Goal: Information Seeking & Learning: Check status

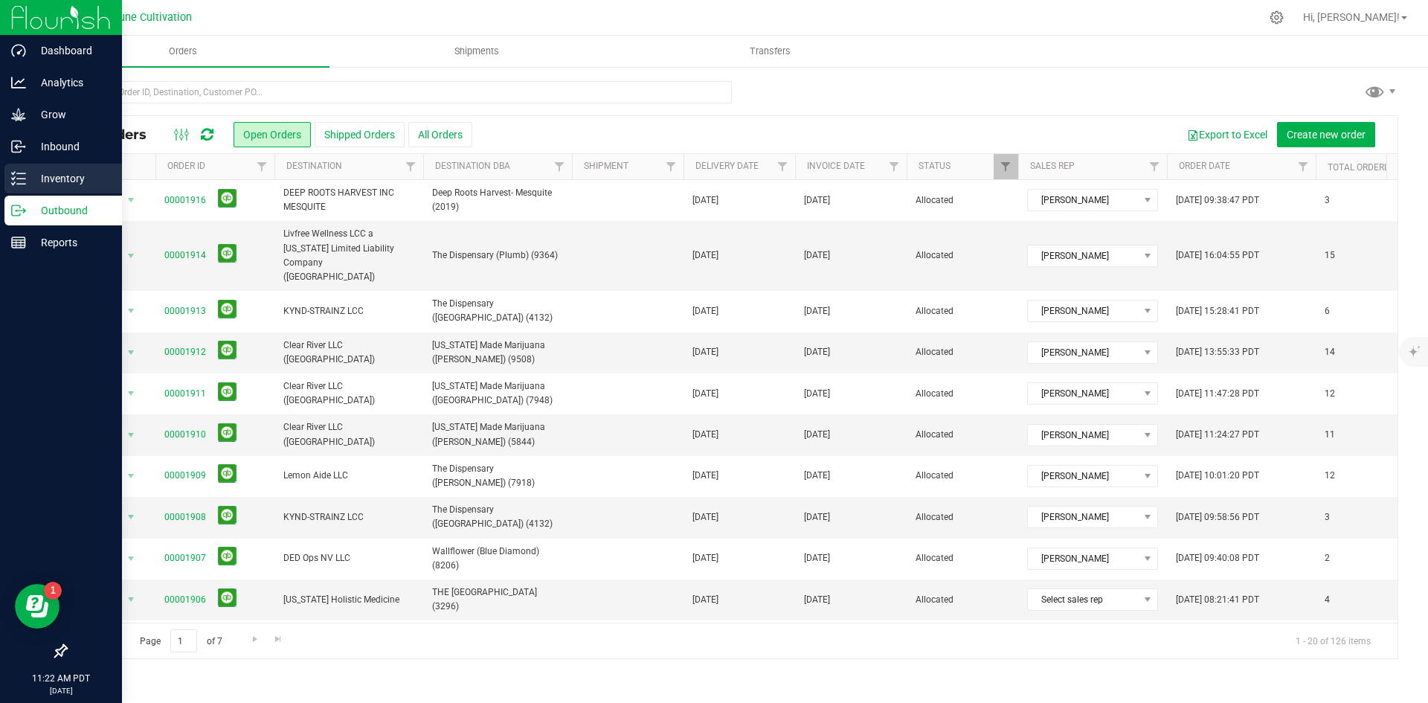
click at [29, 186] on p "Inventory" at bounding box center [70, 179] width 89 height 18
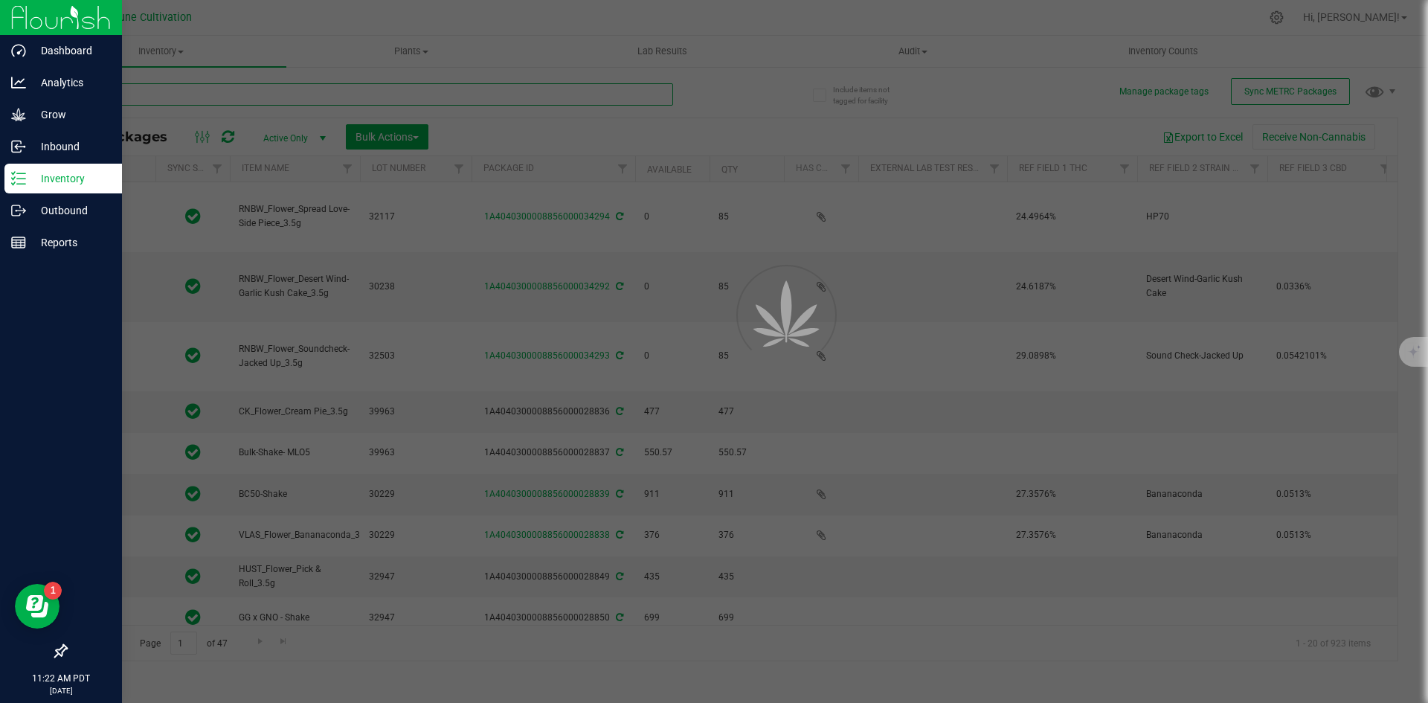
click at [271, 89] on input "text" at bounding box center [369, 94] width 608 height 22
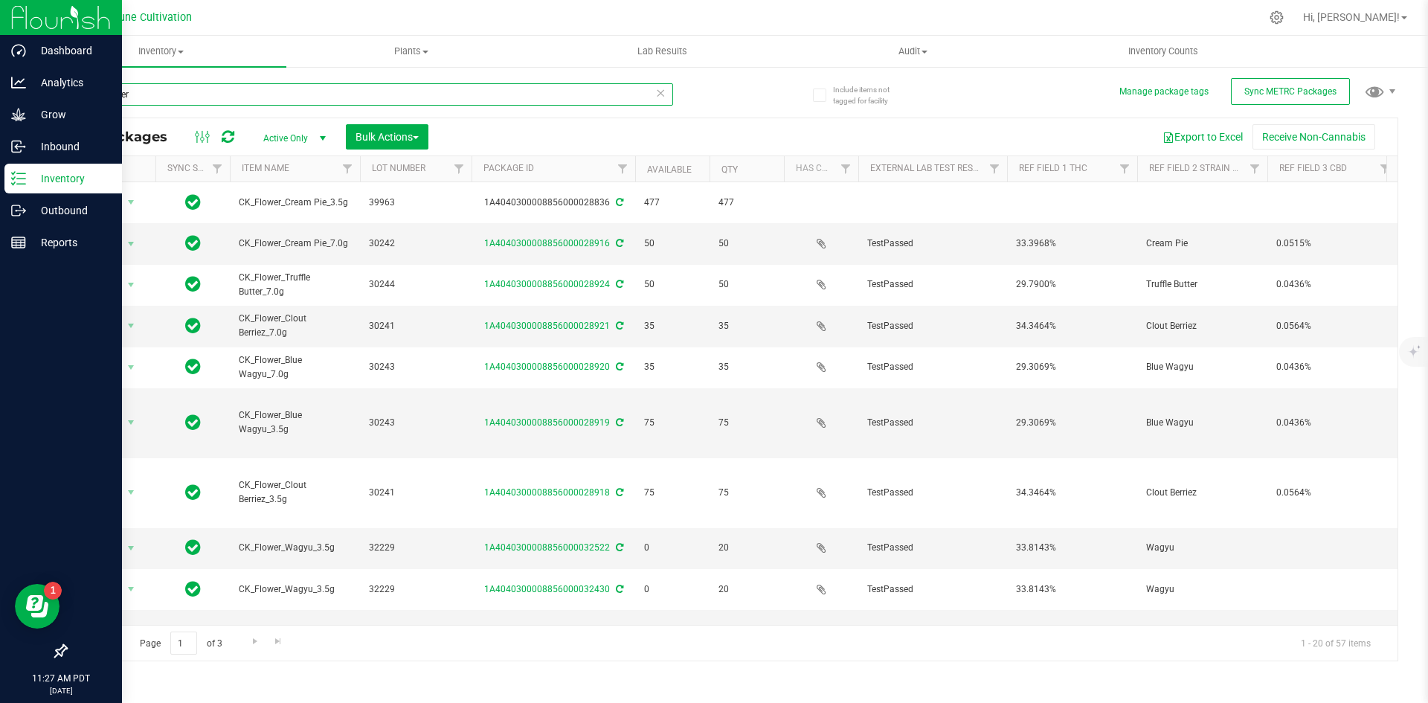
drag, startPoint x: 182, startPoint y: 94, endPoint x: 72, endPoint y: 87, distance: 110.3
click at [72, 87] on input "CK_flower" at bounding box center [369, 94] width 608 height 22
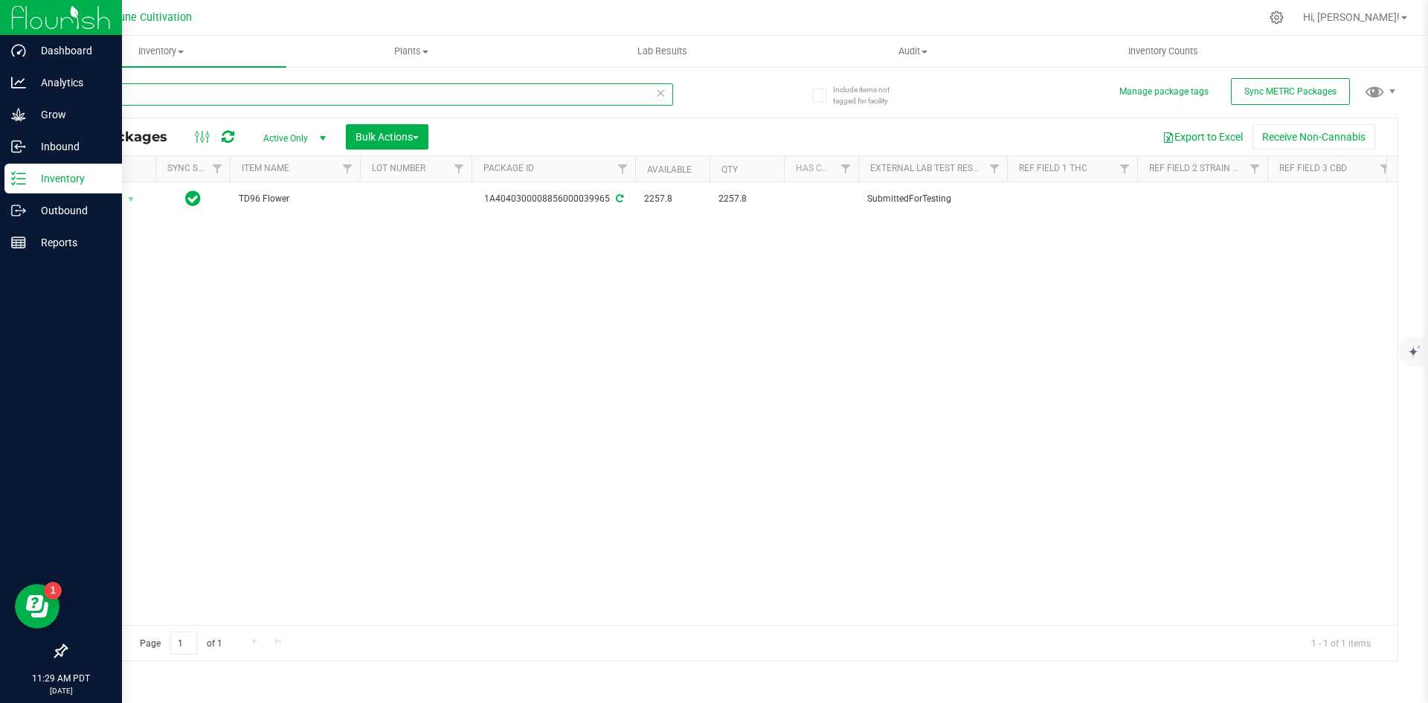
drag, startPoint x: 135, startPoint y: 98, endPoint x: 68, endPoint y: 92, distance: 67.9
click at [68, 92] on input "39965" at bounding box center [369, 94] width 608 height 22
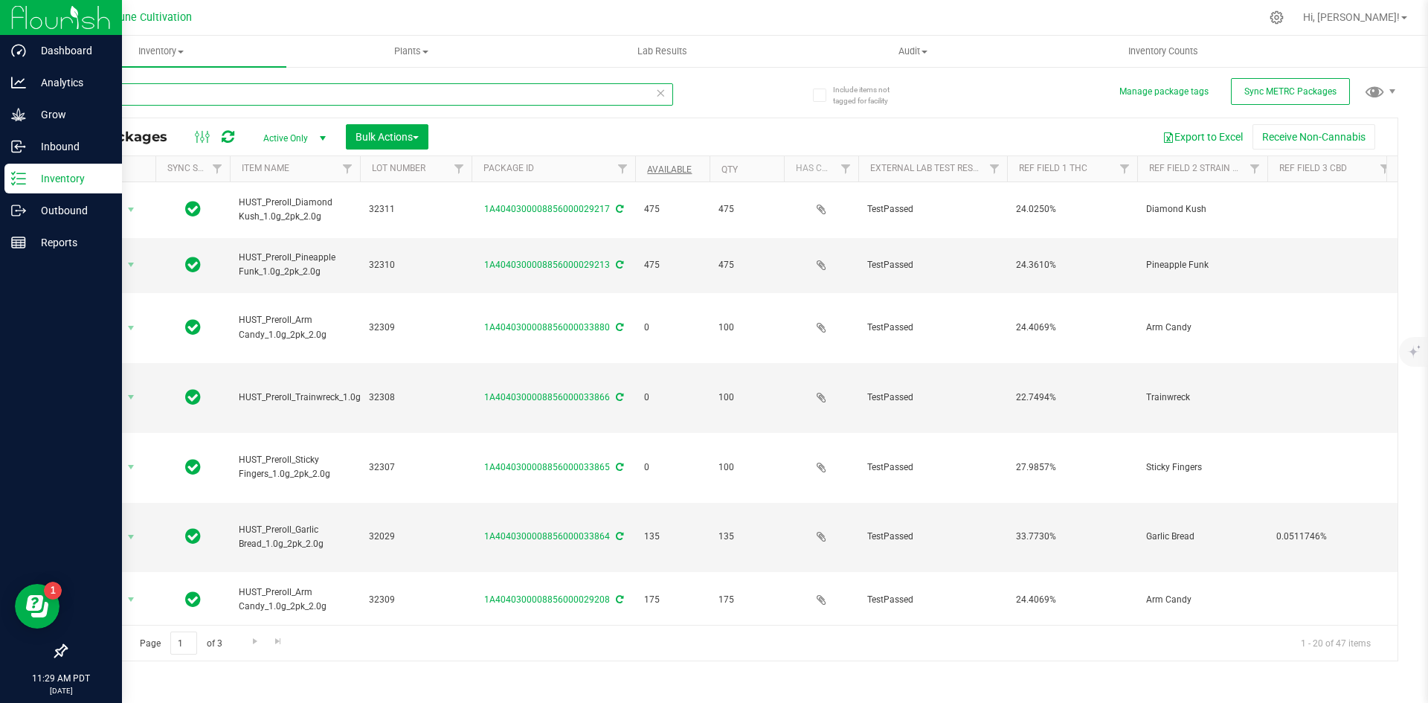
type input "2pk"
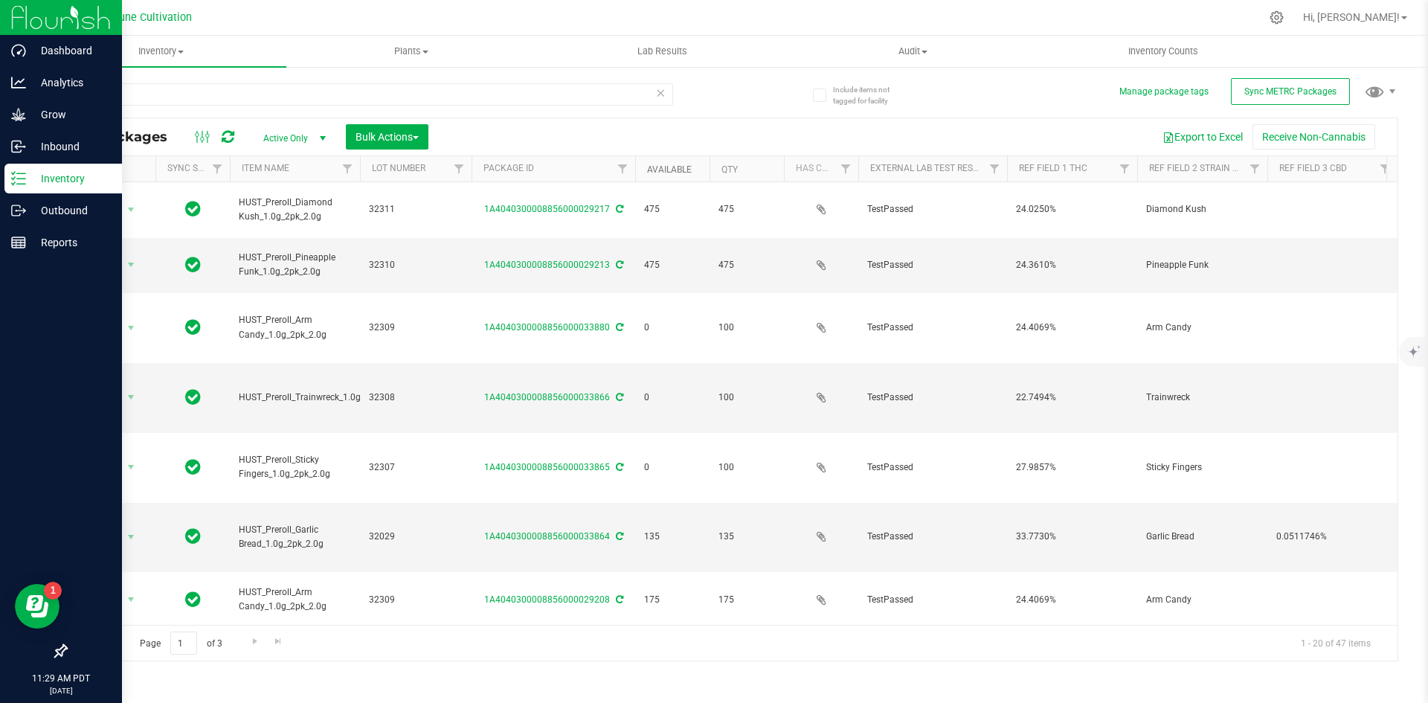
click at [666, 173] on link "Available" at bounding box center [669, 169] width 45 height 10
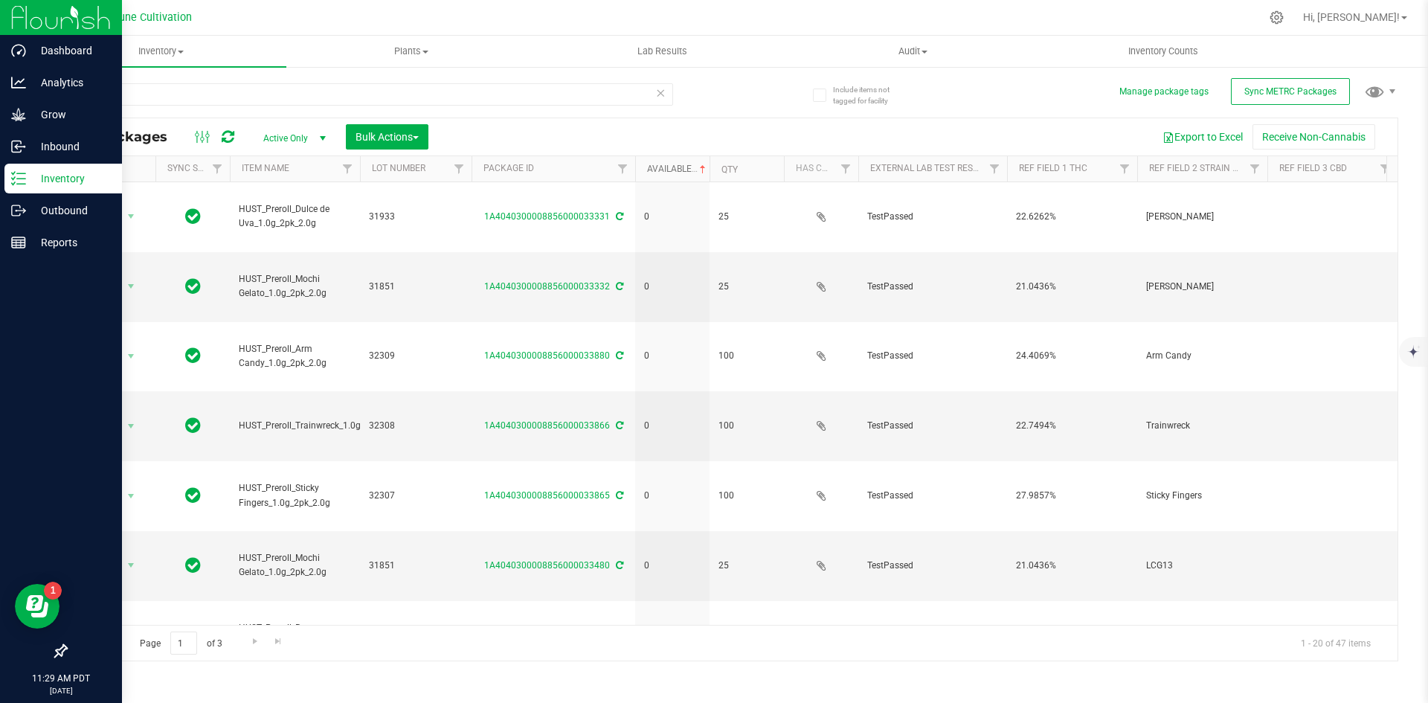
click at [666, 173] on link "Available" at bounding box center [678, 169] width 62 height 10
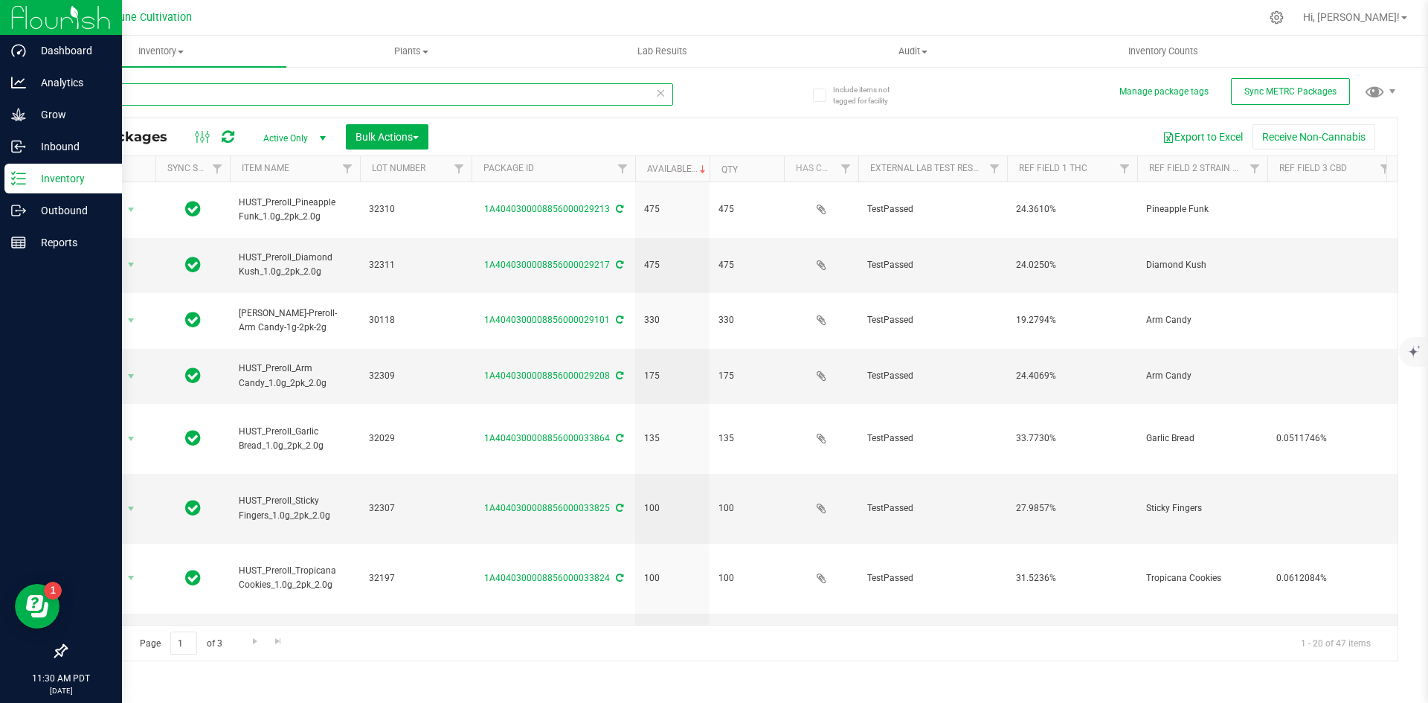
drag, startPoint x: 152, startPoint y: 95, endPoint x: 46, endPoint y: 84, distance: 106.2
click at [46, 84] on div "Include items not tagged for facility Manage package tags Sync METRC Packages 2…" at bounding box center [732, 292] width 1392 height 454
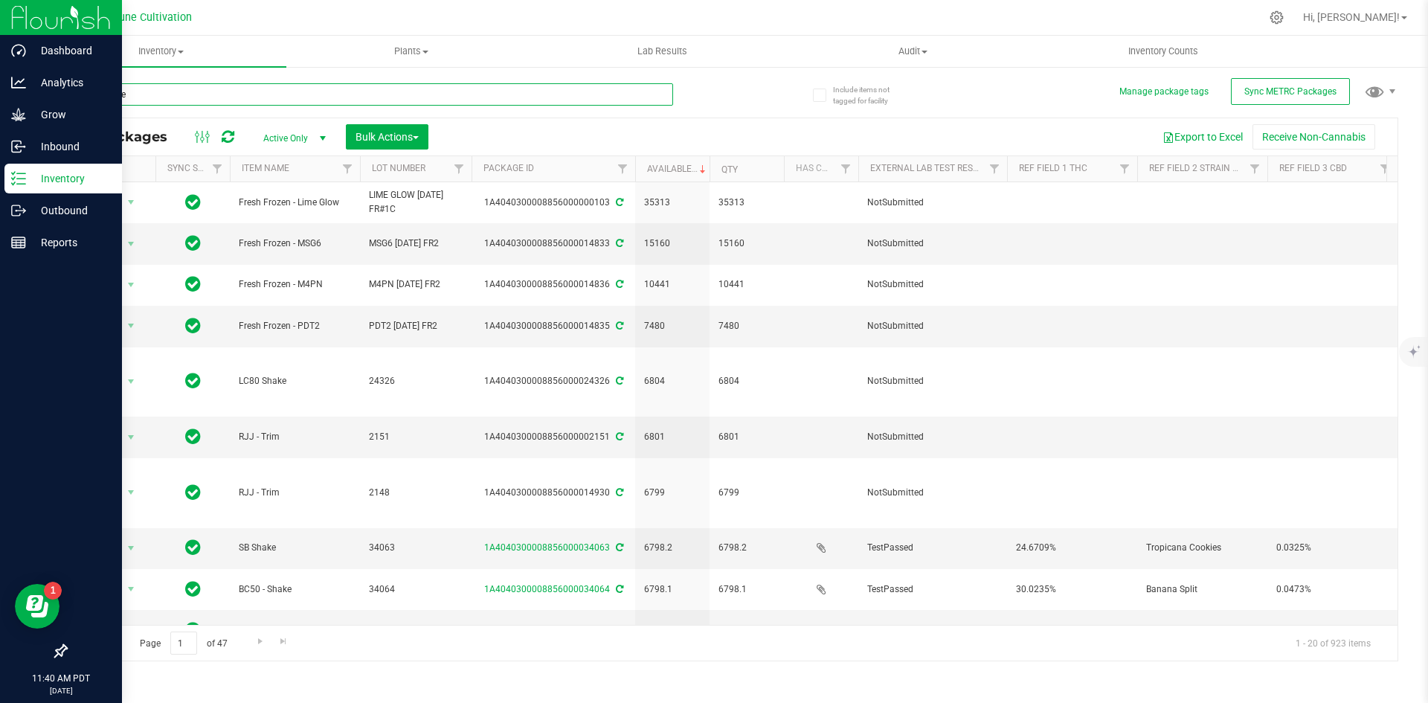
type input "CK_flower"
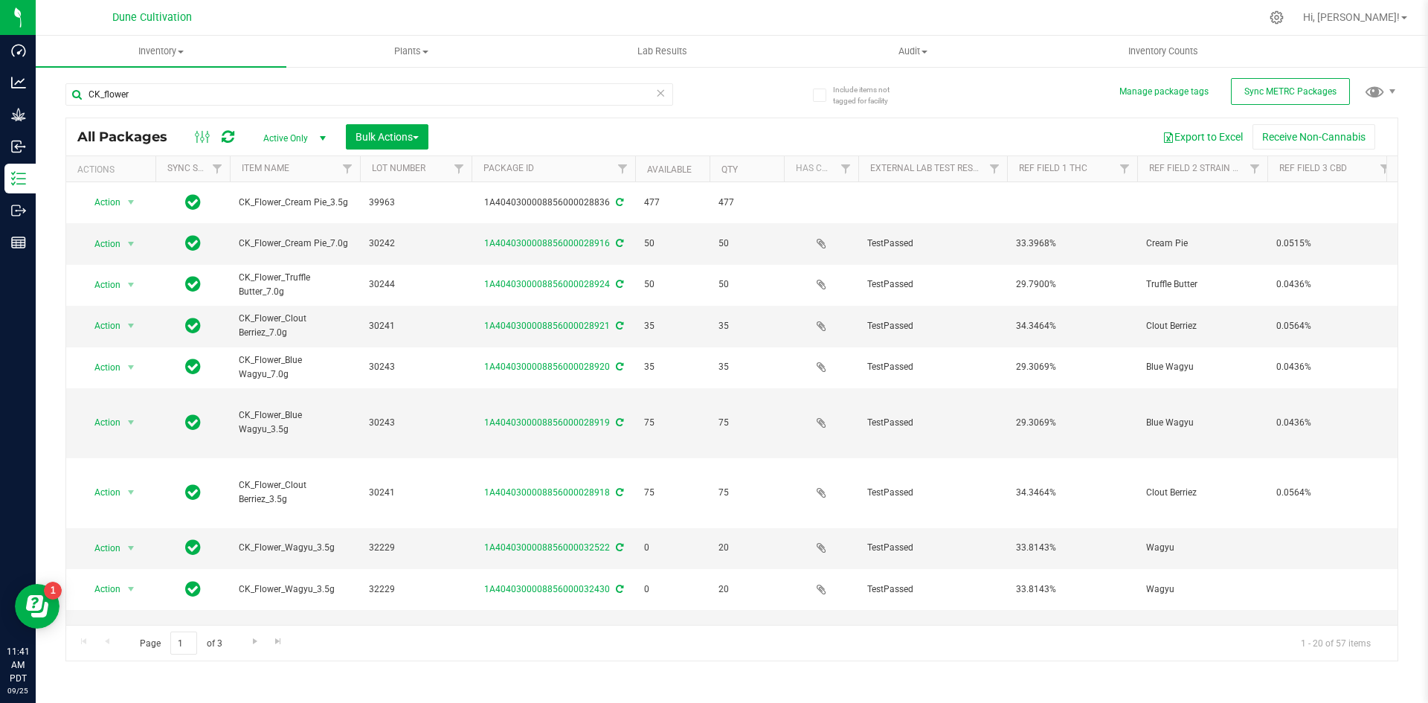
click at [156, 80] on div "CK_flower" at bounding box center [398, 94] width 666 height 48
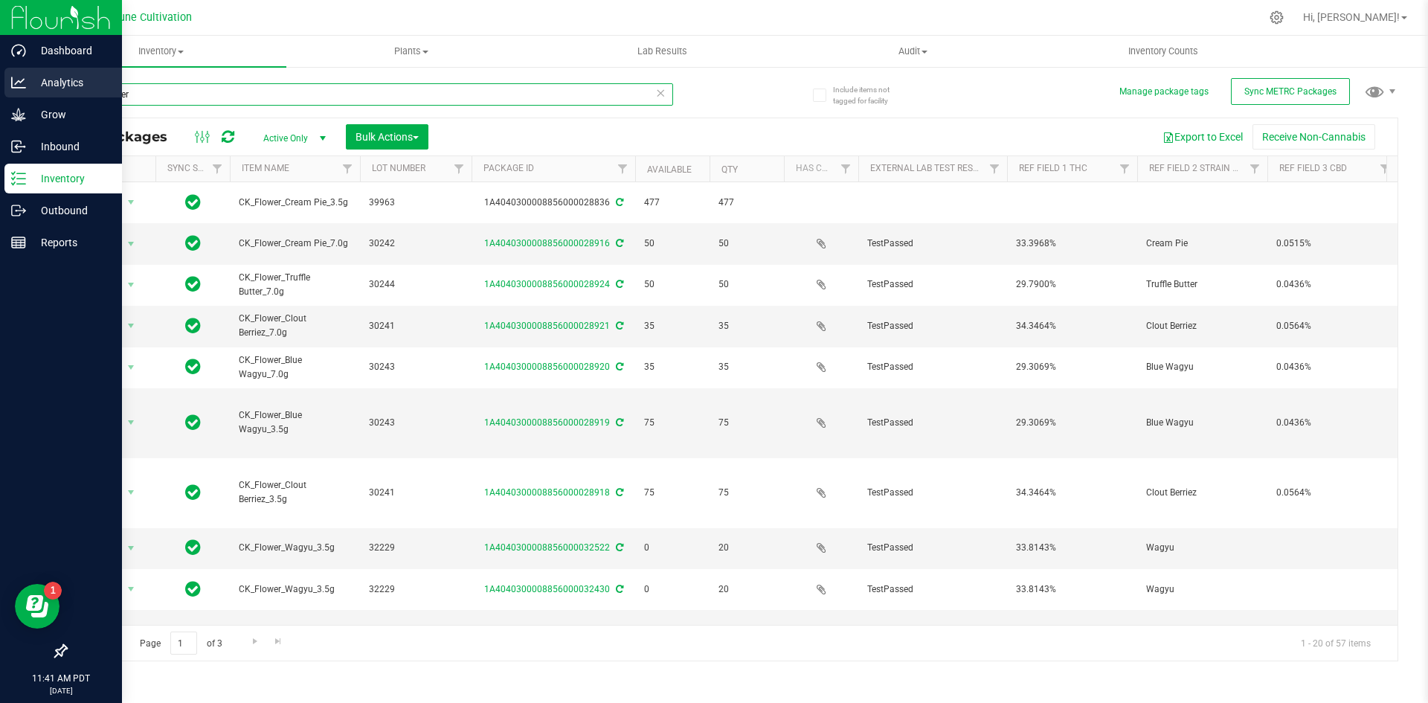
drag, startPoint x: 147, startPoint y: 90, endPoint x: 13, endPoint y: 90, distance: 133.1
click at [13, 90] on div "Dashboard Analytics Grow Inbound Inventory Outbound Reports 11:41 AM PDT 09/25/…" at bounding box center [714, 351] width 1428 height 703
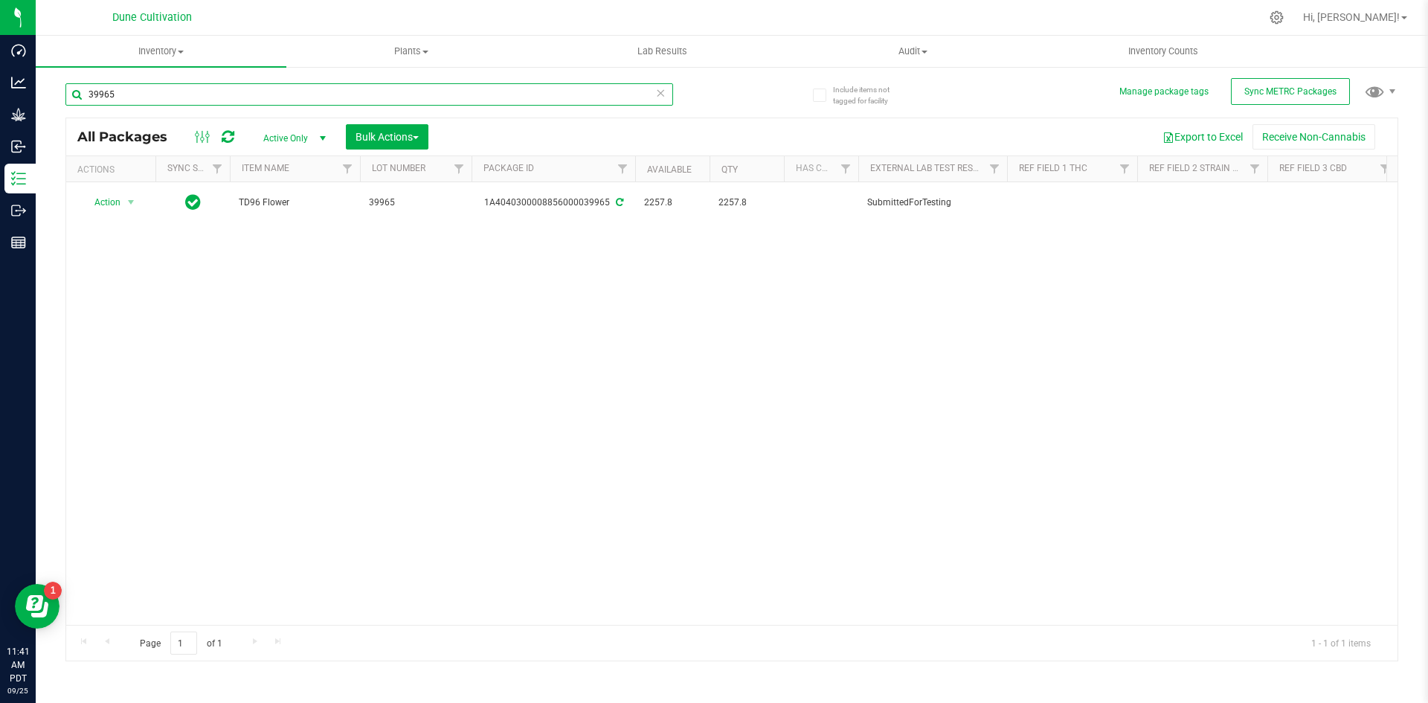
type input "39965"
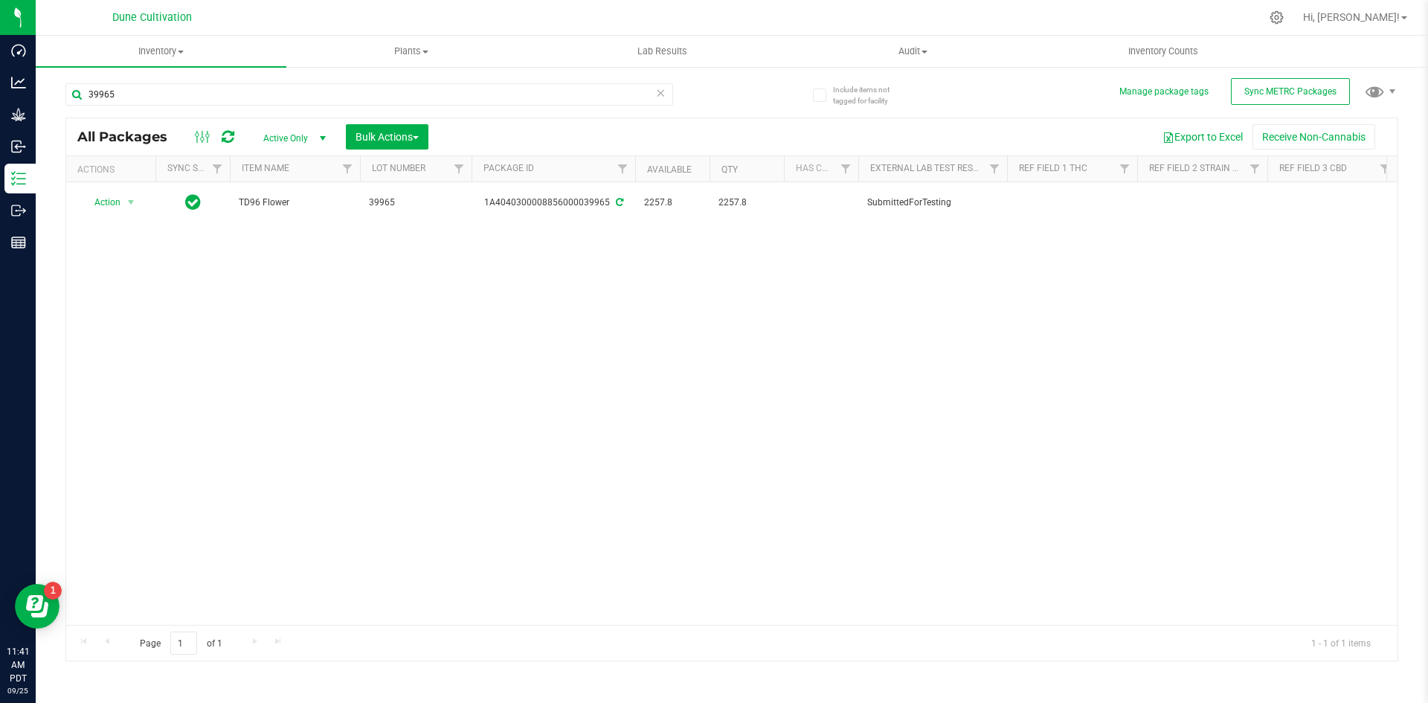
click at [663, 87] on icon at bounding box center [660, 92] width 10 height 18
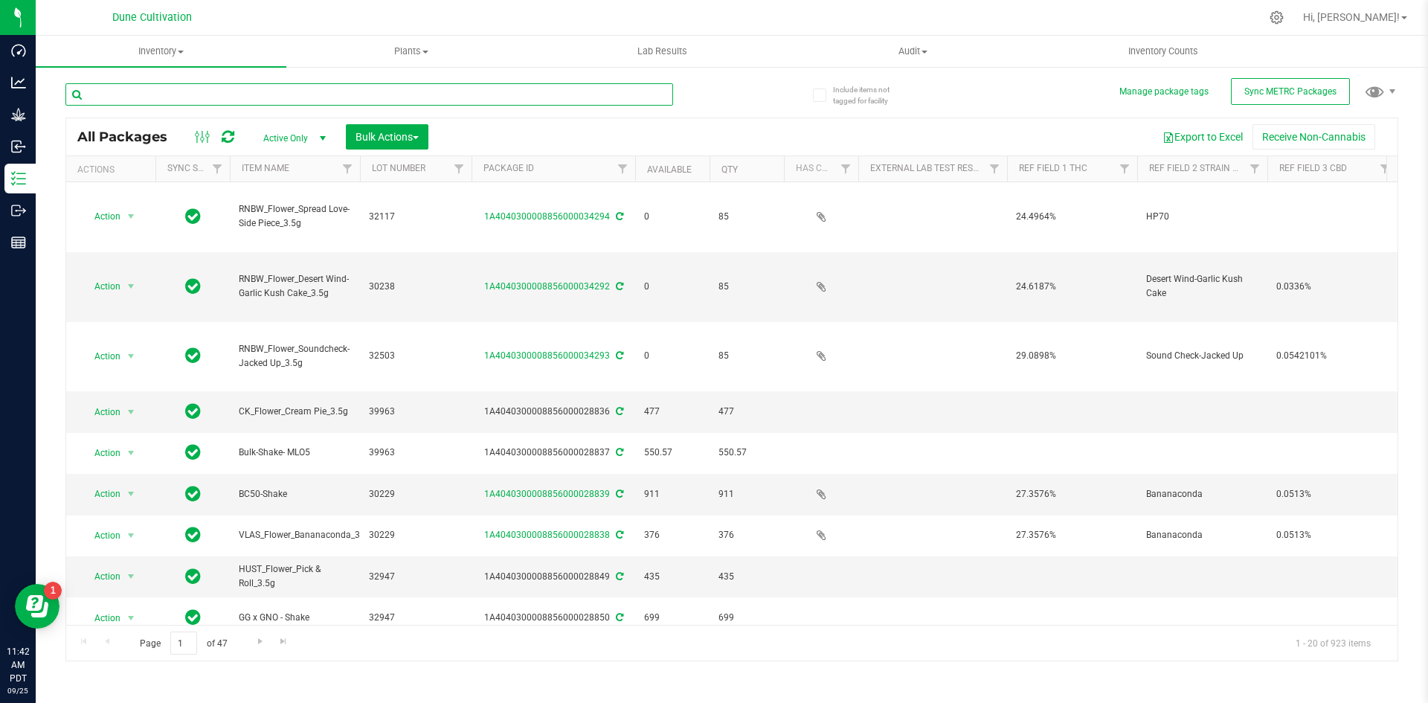
click at [542, 95] on input "text" at bounding box center [369, 94] width 608 height 22
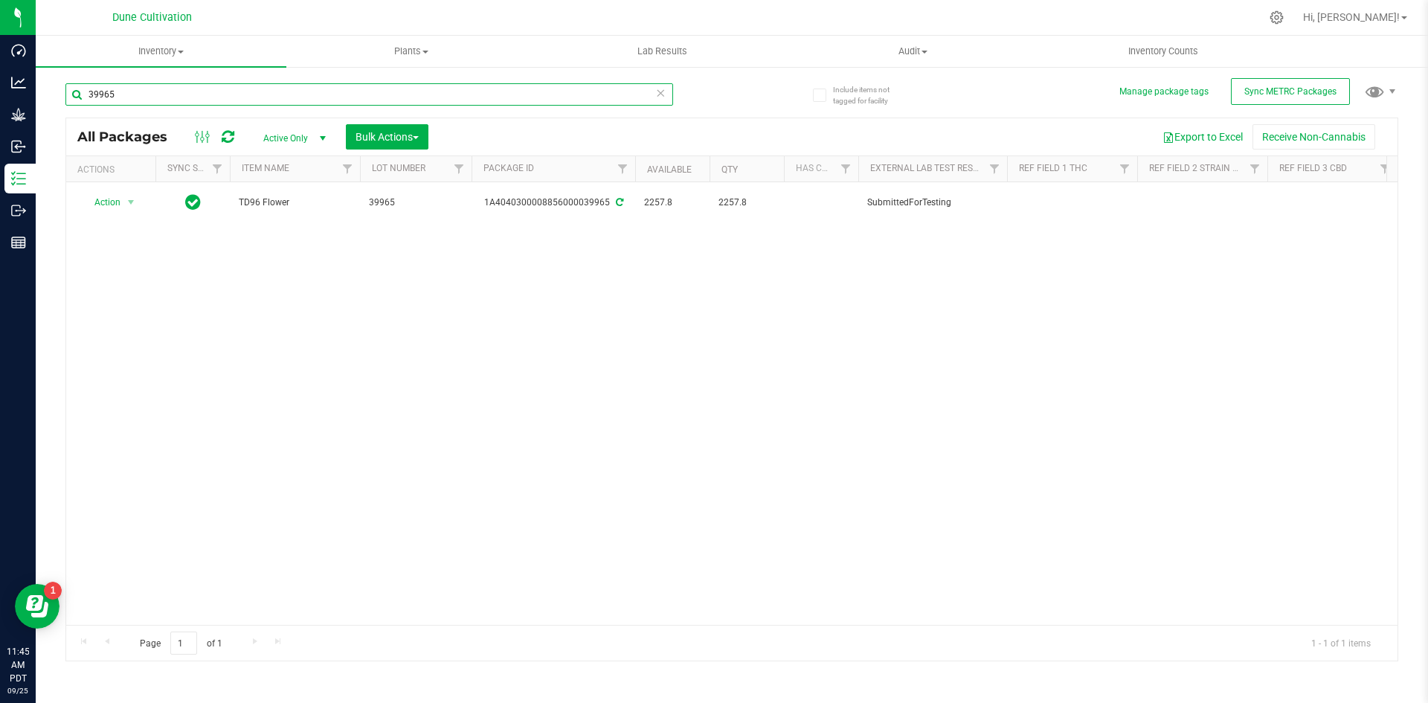
click at [180, 97] on input "39965" at bounding box center [369, 94] width 608 height 22
type input "39965"
click at [144, 100] on input "39965" at bounding box center [369, 94] width 608 height 22
type input "39965"
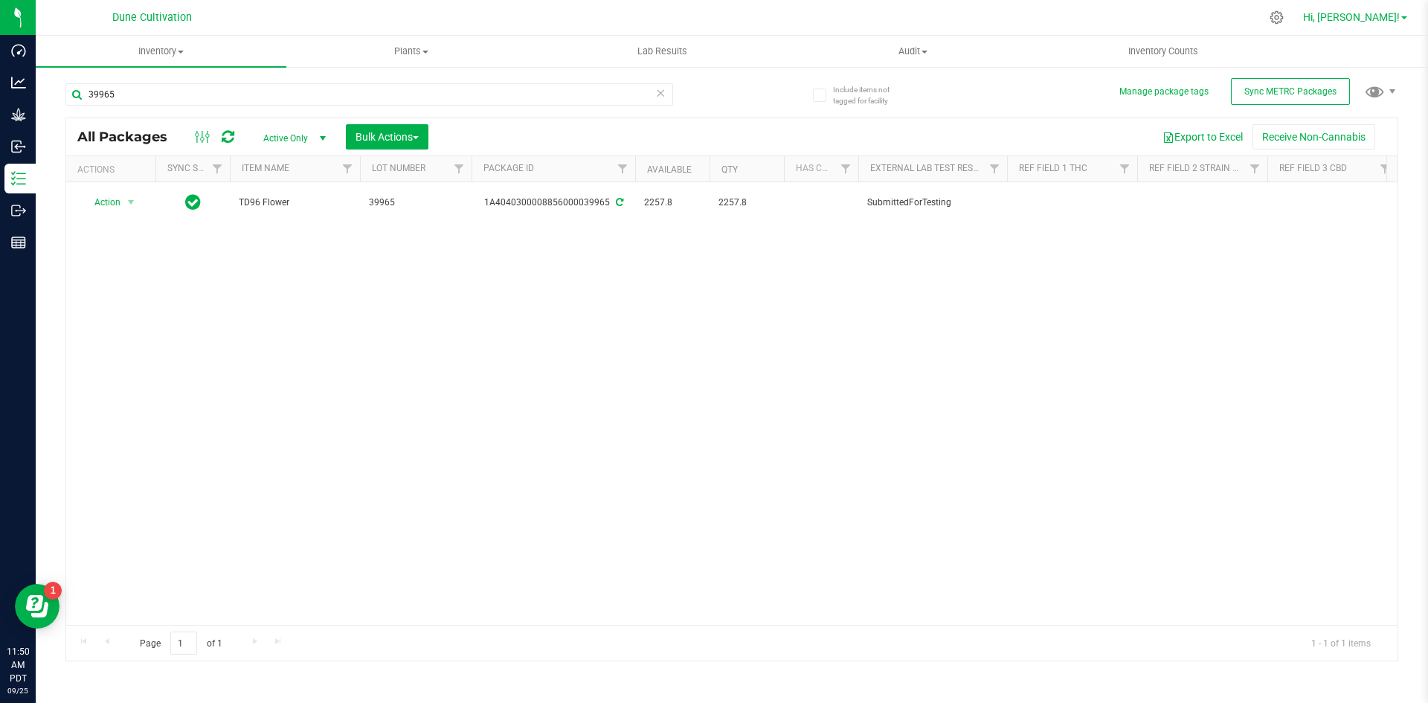
click at [1364, 15] on span "Hi, [PERSON_NAME]!" at bounding box center [1351, 17] width 97 height 12
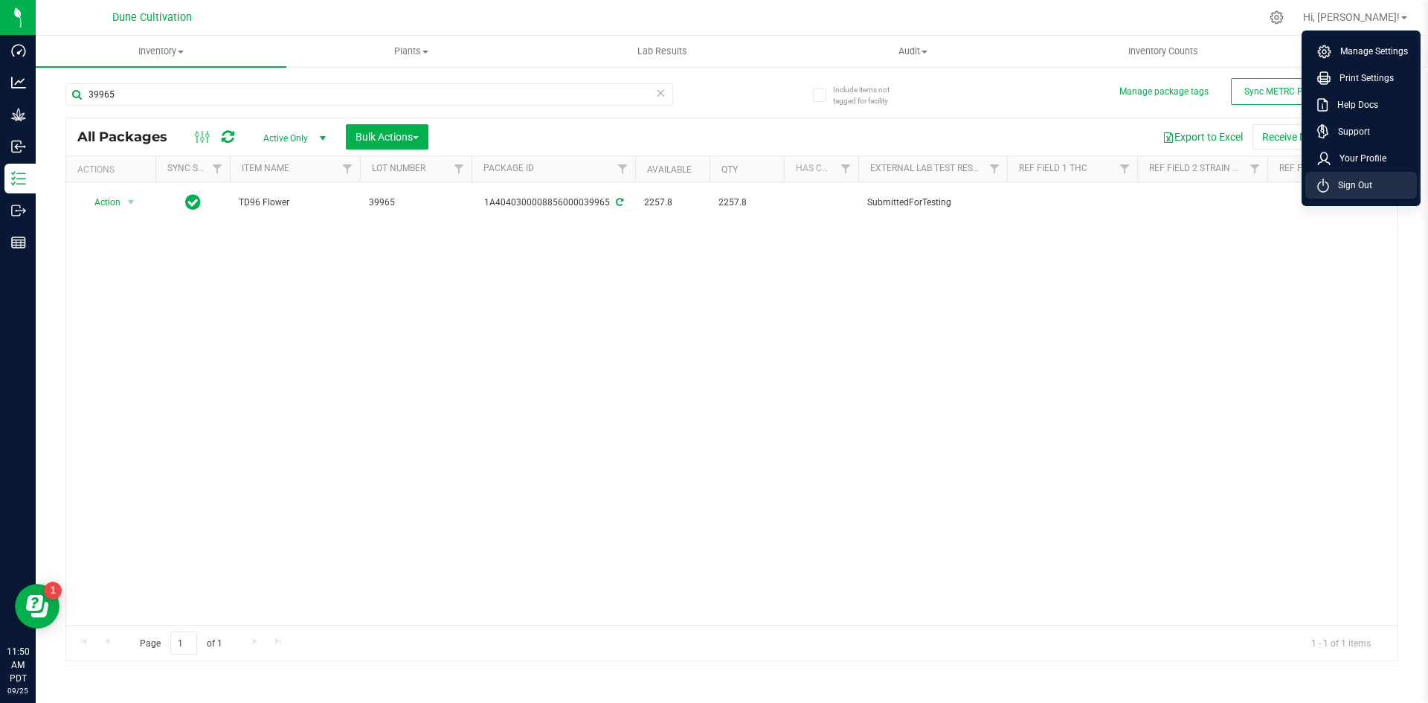
click at [1332, 190] on span "Sign Out" at bounding box center [1350, 185] width 43 height 15
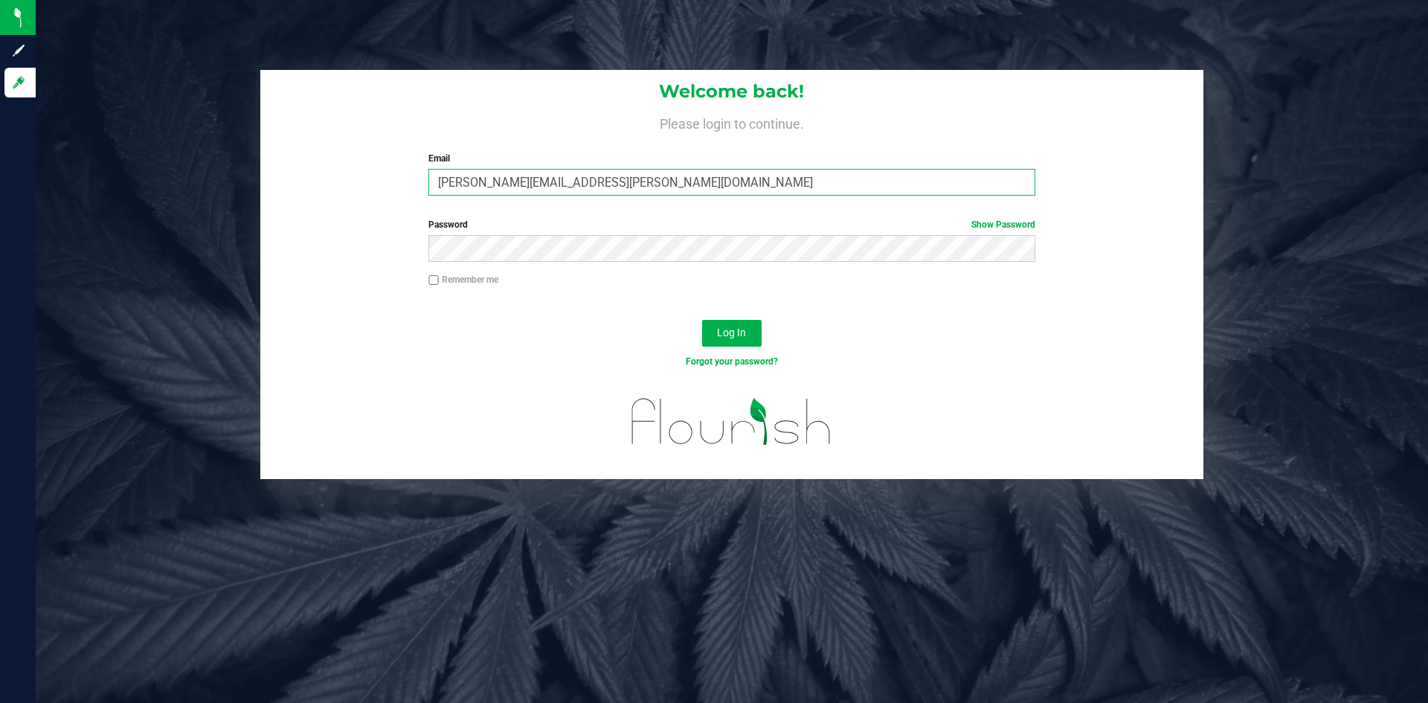
click at [802, 179] on input "[PERSON_NAME][EMAIL_ADDRESS][PERSON_NAME][DOMAIN_NAME]" at bounding box center [731, 182] width 606 height 27
click at [507, 181] on input "[PERSON_NAME][EMAIL_ADDRESS][PERSON_NAME][DOMAIN_NAME]" at bounding box center [731, 182] width 606 height 27
type input "doug.rowell.pro@perfectharvestco.com"
click at [702, 320] on button "Log In" at bounding box center [732, 333] width 60 height 27
